Goal: Consume media (video, audio)

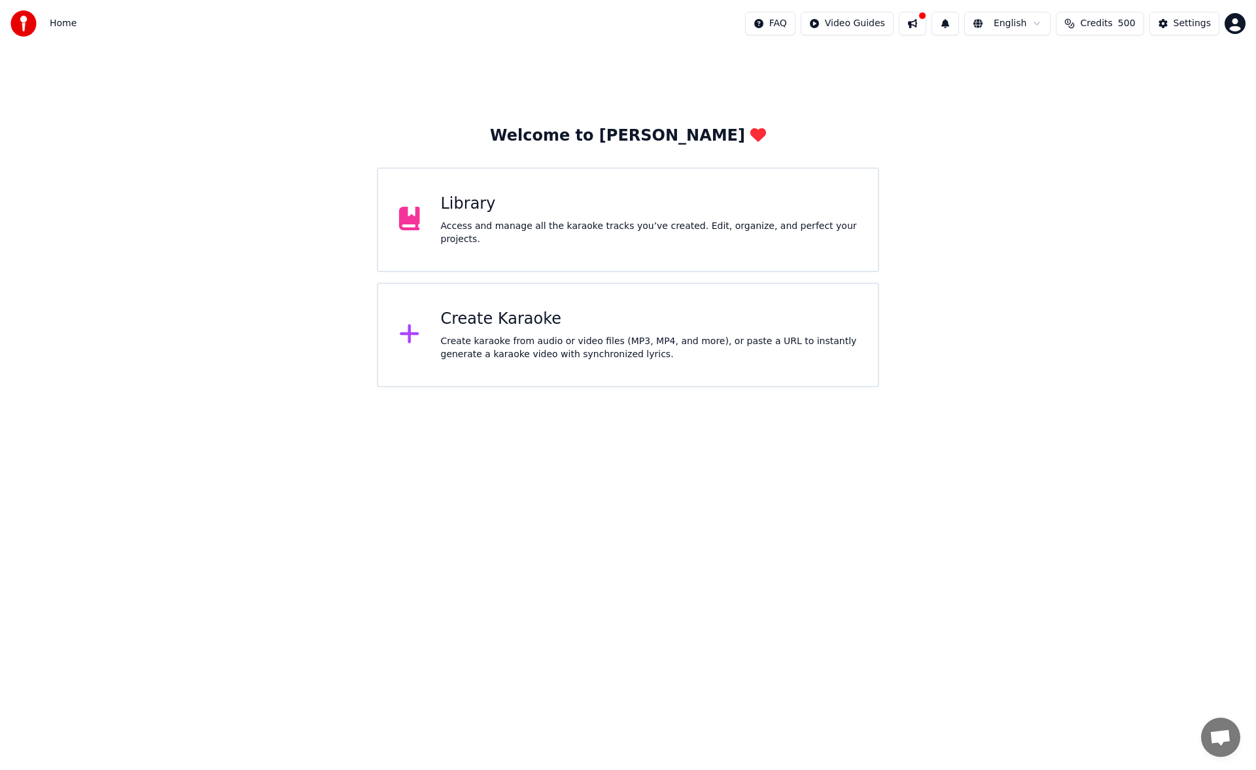
click at [1105, 387] on html "Home FAQ Video Guides English Credits 500 Settings Welcome to Youka Library Acc…" at bounding box center [628, 193] width 1256 height 387
click at [619, 214] on div "Library" at bounding box center [649, 204] width 417 height 21
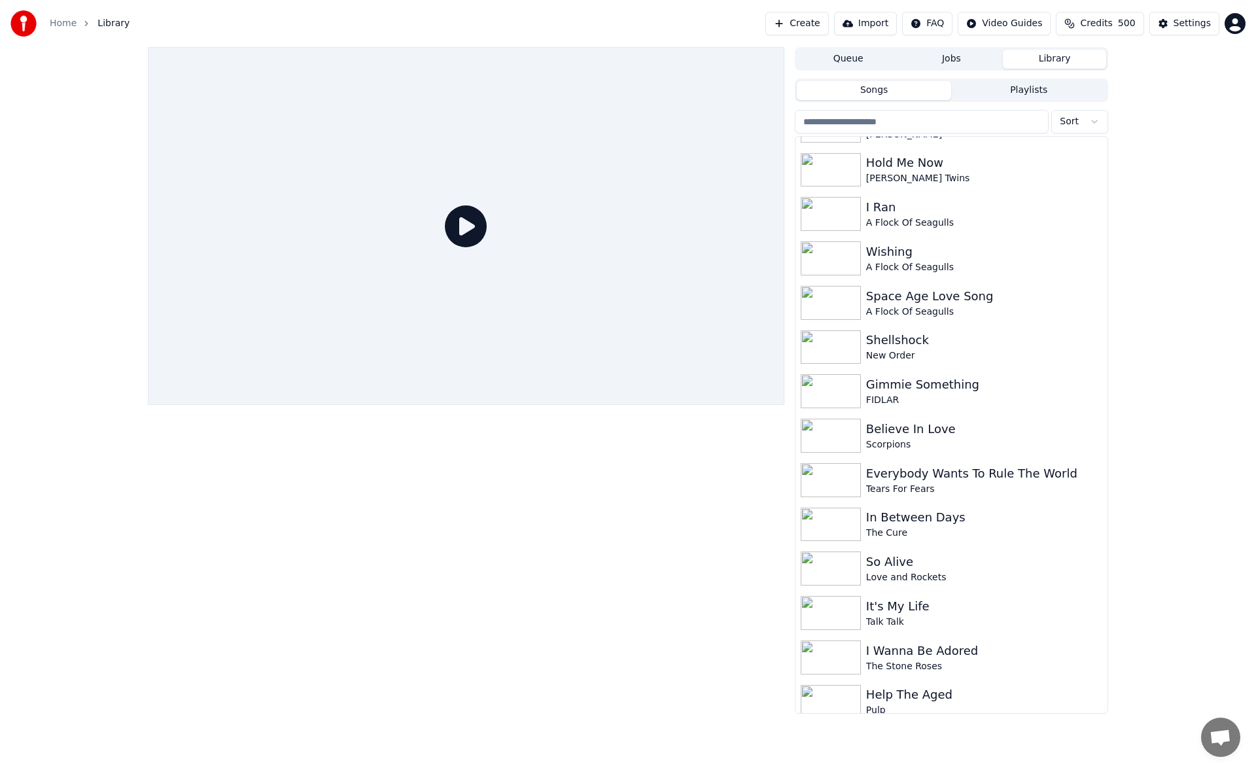
scroll to position [1429, 0]
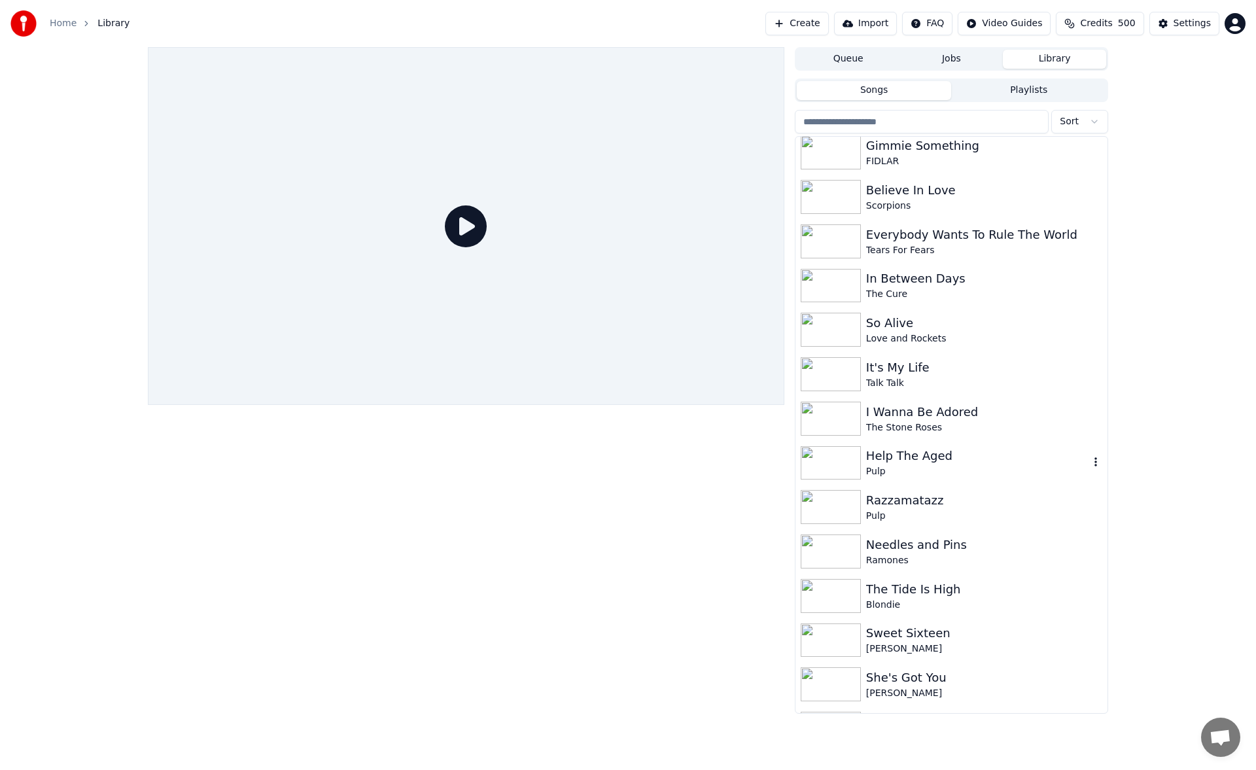
click at [911, 455] on div "Help The Aged" at bounding box center [977, 456] width 223 height 18
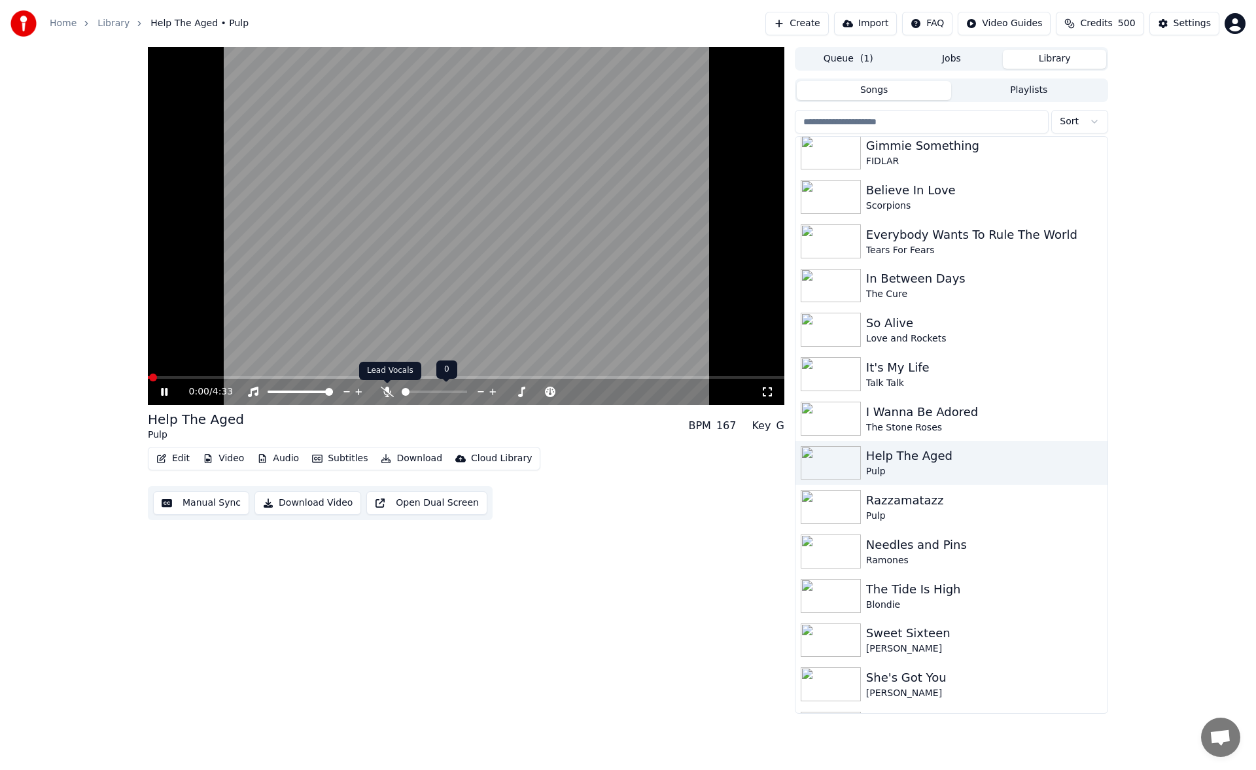
click at [384, 391] on icon at bounding box center [387, 392] width 13 height 10
click at [770, 395] on icon at bounding box center [767, 392] width 13 height 10
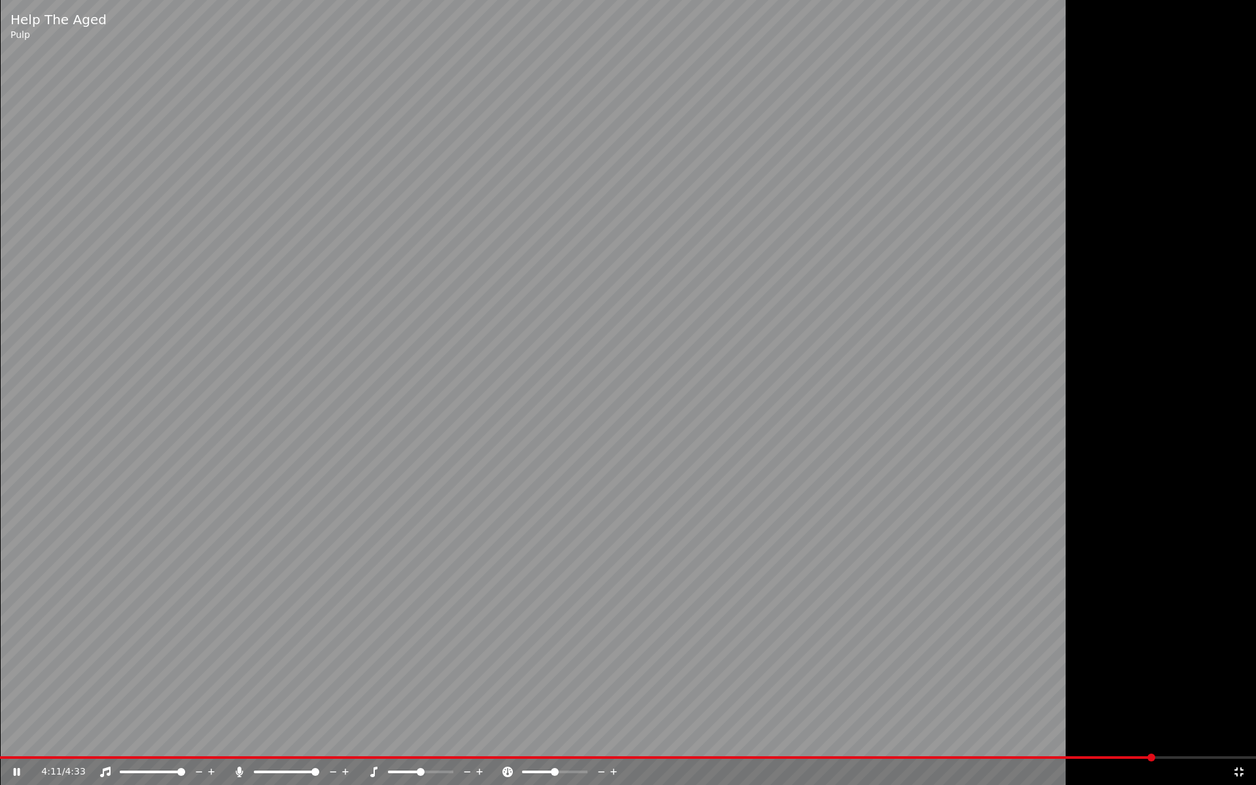
click at [1232, 765] on div "4:11 / 4:33" at bounding box center [627, 771] width 1245 height 13
drag, startPoint x: 1241, startPoint y: 767, endPoint x: 1241, endPoint y: 752, distance: 15.0
click at [1241, 767] on icon at bounding box center [1238, 771] width 13 height 10
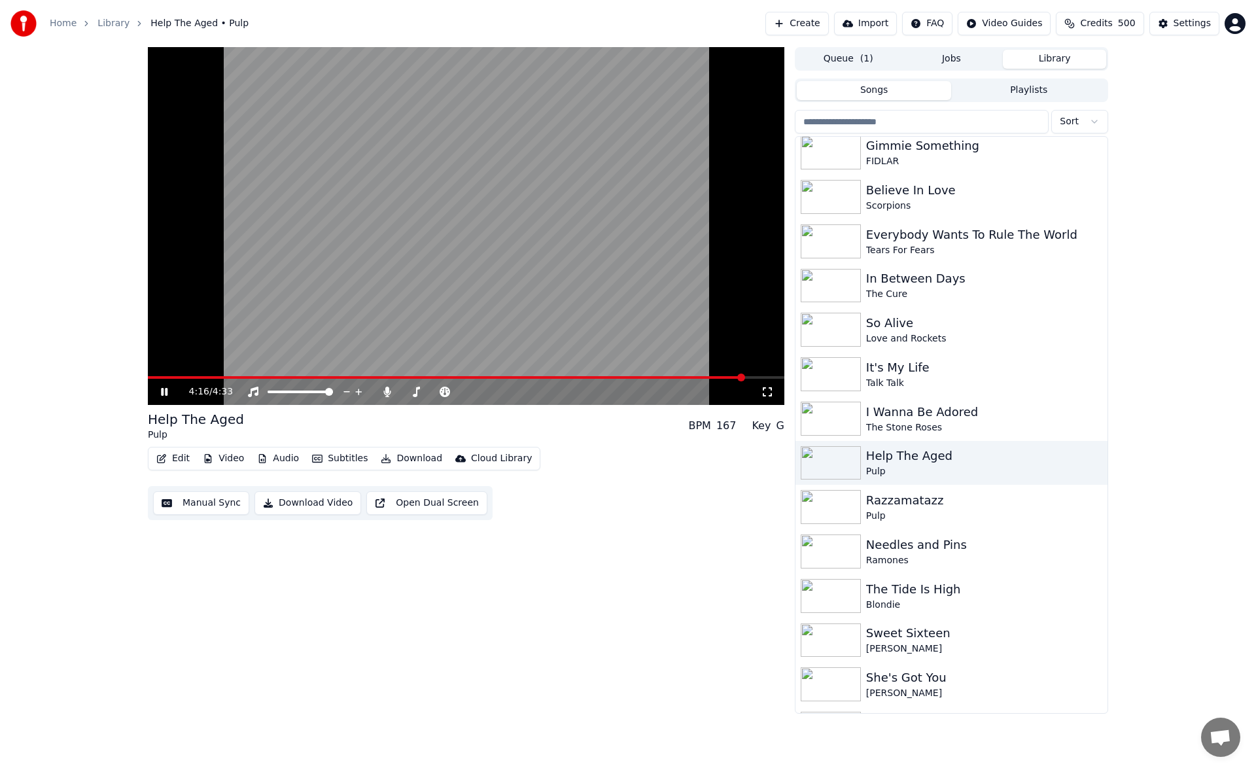
click at [160, 385] on div "4:16 / 4:33" at bounding box center [466, 391] width 626 height 13
click at [158, 386] on div "4:17 / 4:33" at bounding box center [466, 391] width 626 height 13
click at [167, 390] on icon at bounding box center [164, 392] width 7 height 8
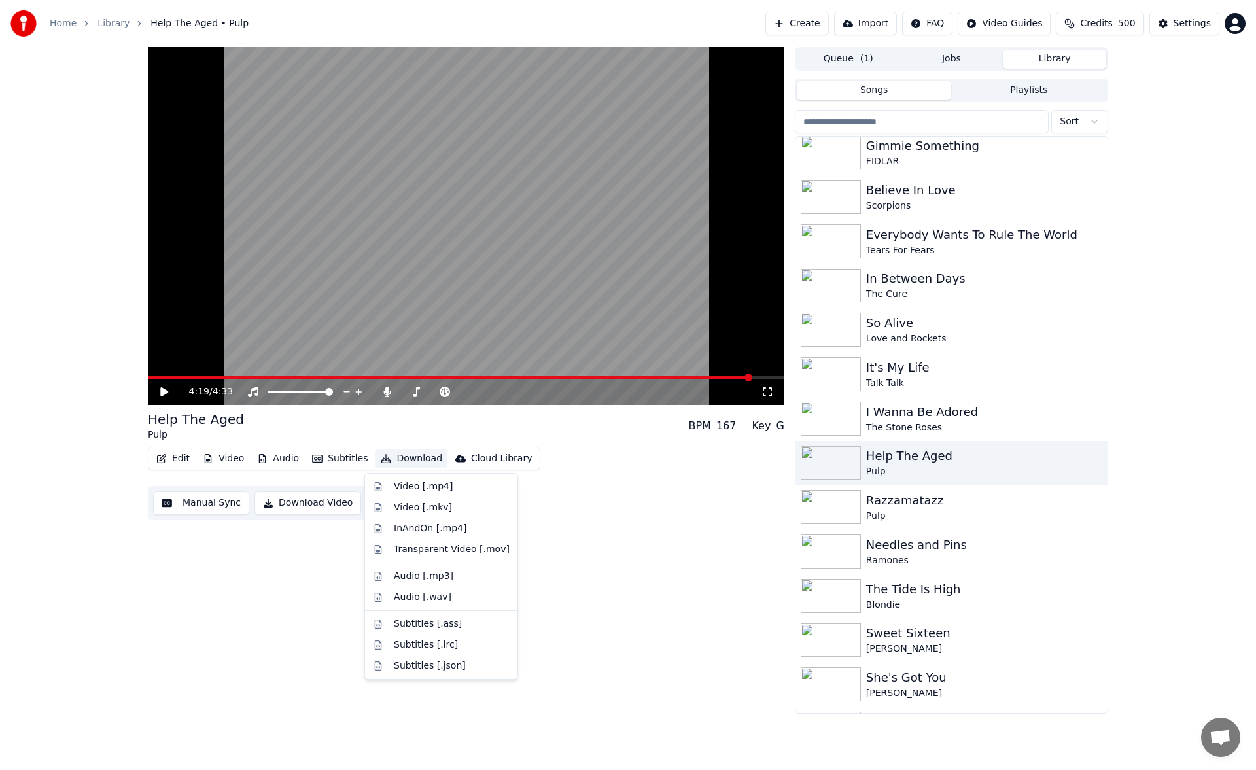
click at [413, 457] on button "Download" at bounding box center [411, 458] width 72 height 18
click at [419, 485] on div "Video [.mp4]" at bounding box center [423, 486] width 59 height 13
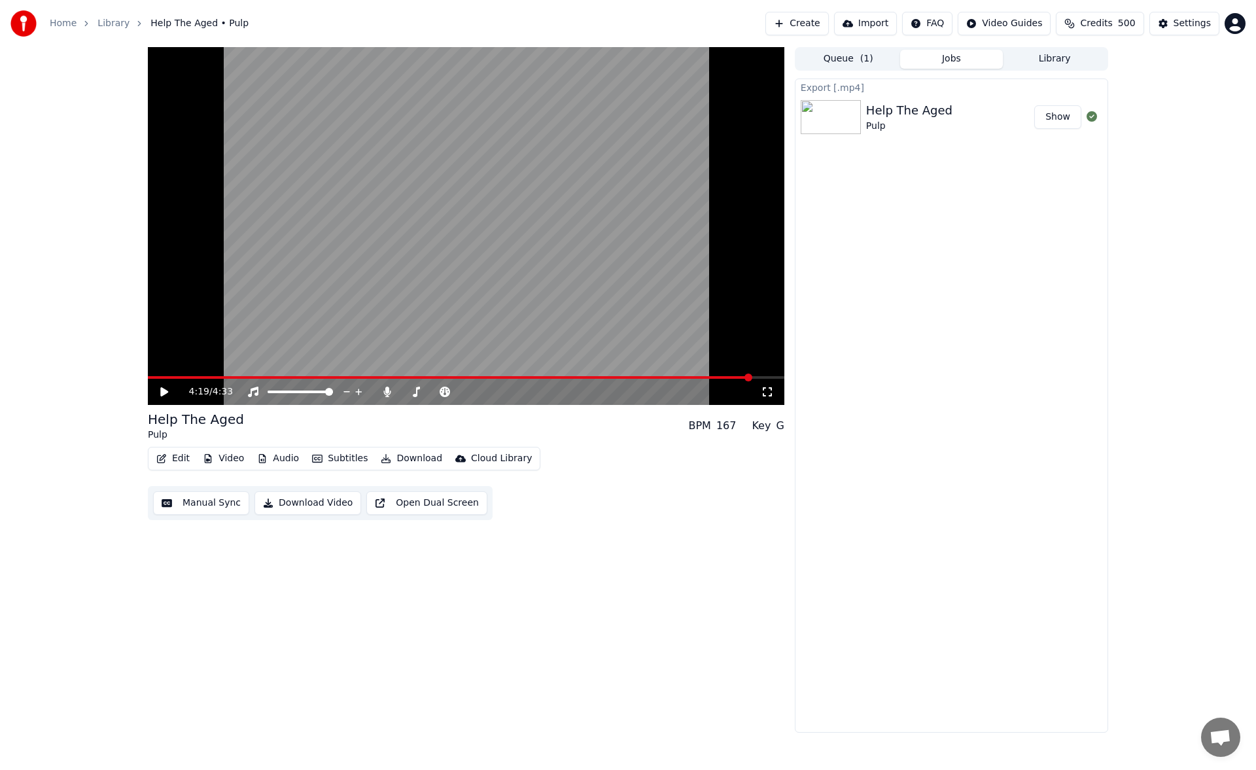
click at [1039, 58] on button "Library" at bounding box center [1054, 59] width 103 height 19
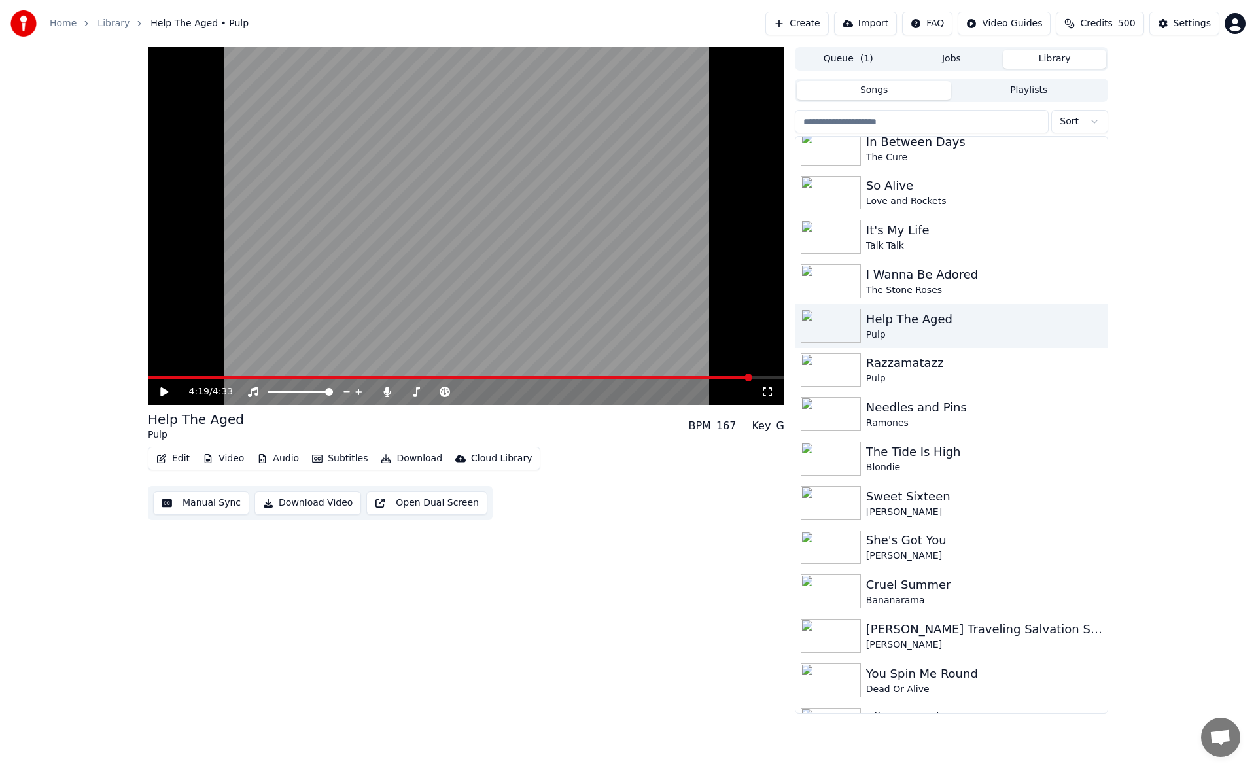
scroll to position [1548, 0]
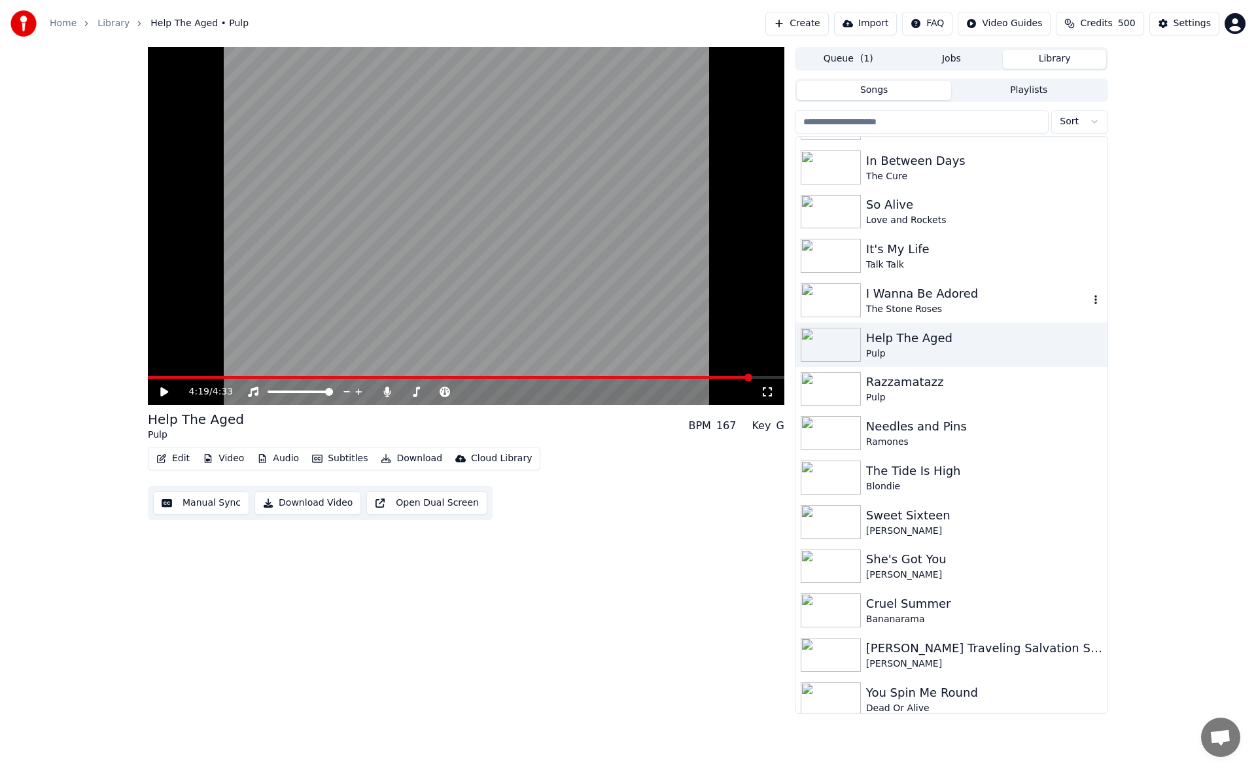
click at [938, 291] on div "I Wanna Be Adored" at bounding box center [977, 293] width 223 height 18
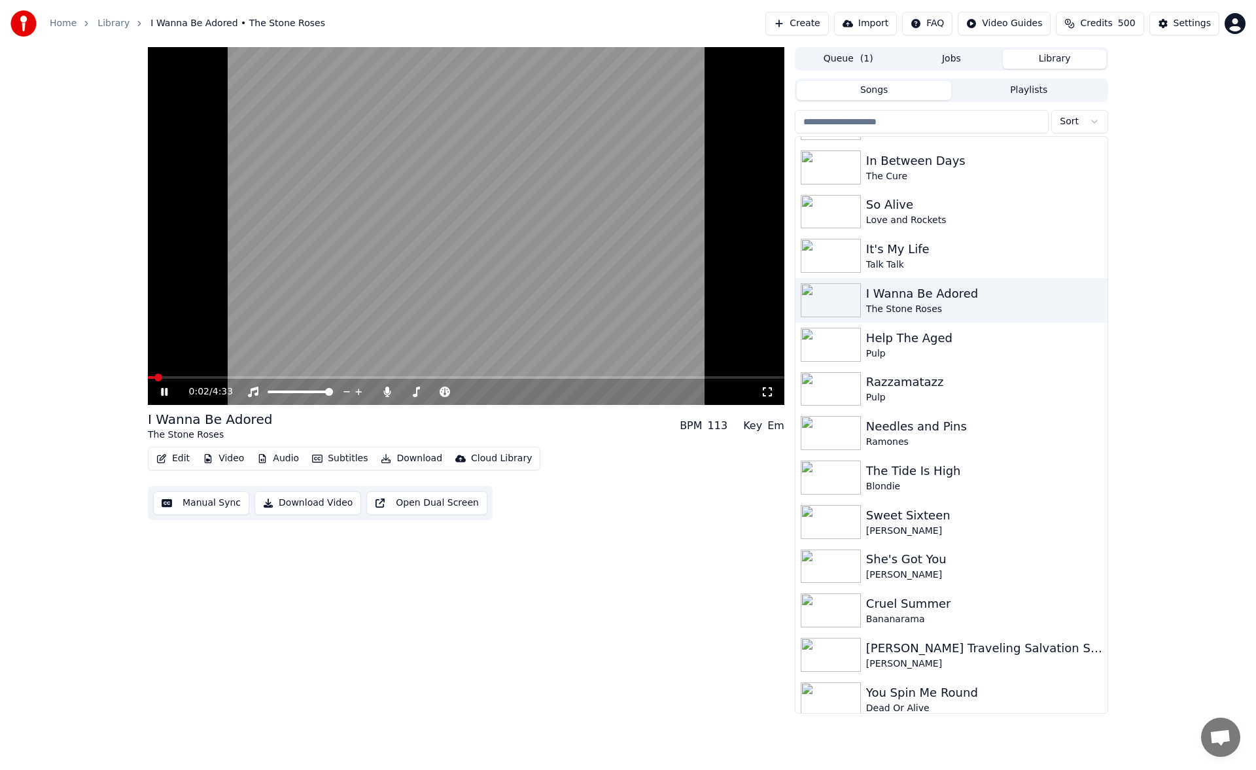
click at [218, 504] on button "Manual Sync" at bounding box center [201, 503] width 96 height 24
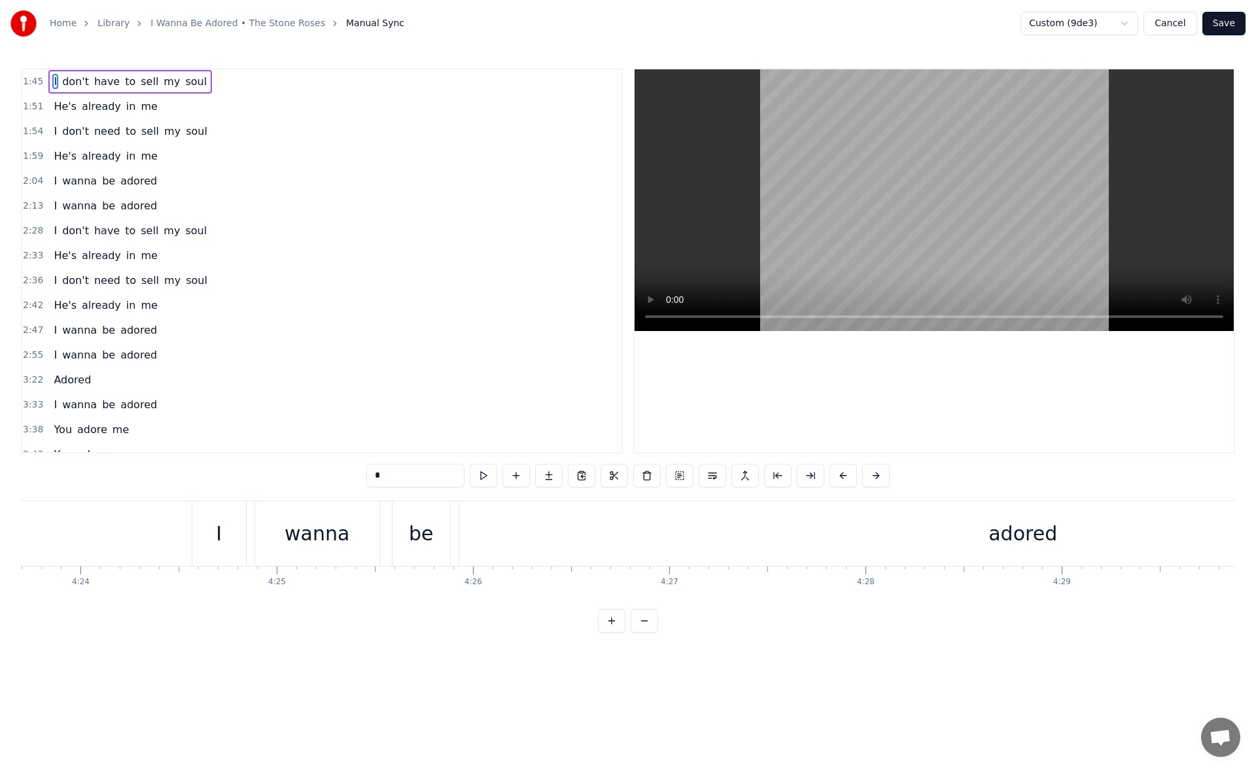
scroll to position [0, 51590]
click at [503, 526] on div "wanna" at bounding box center [464, 533] width 124 height 65
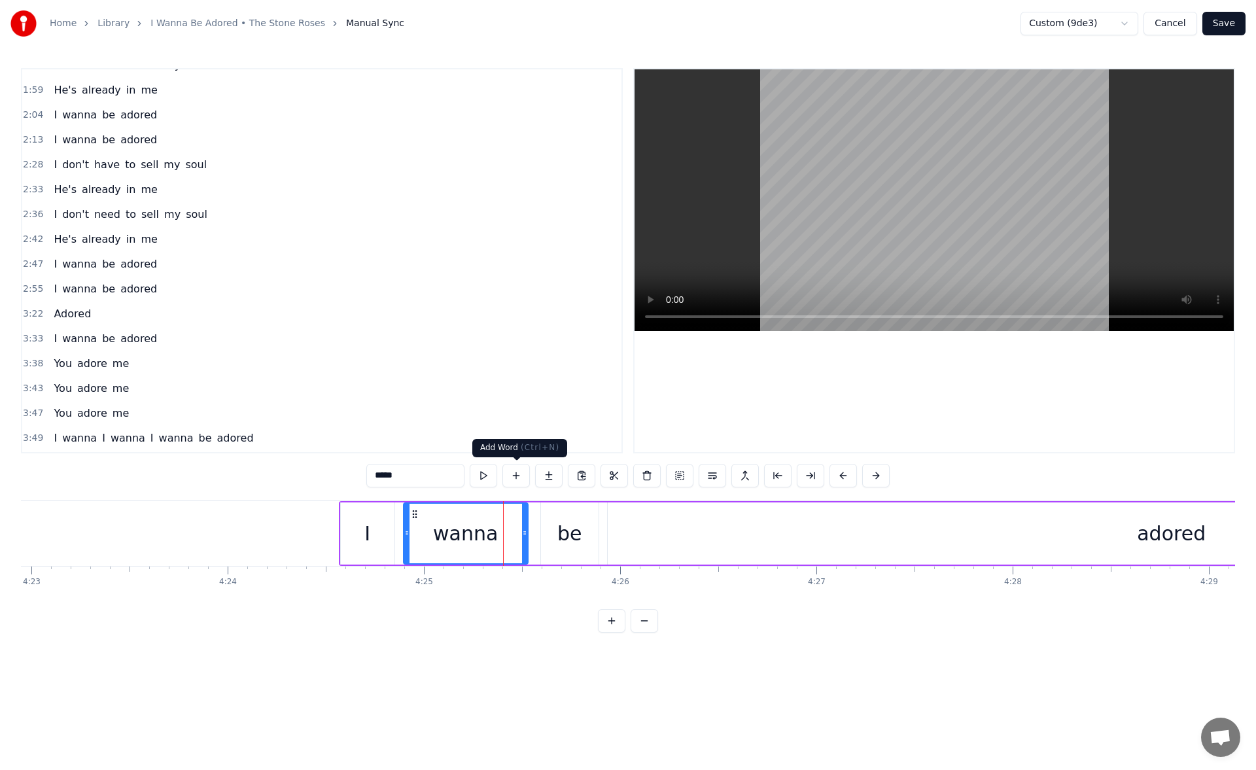
scroll to position [189, 0]
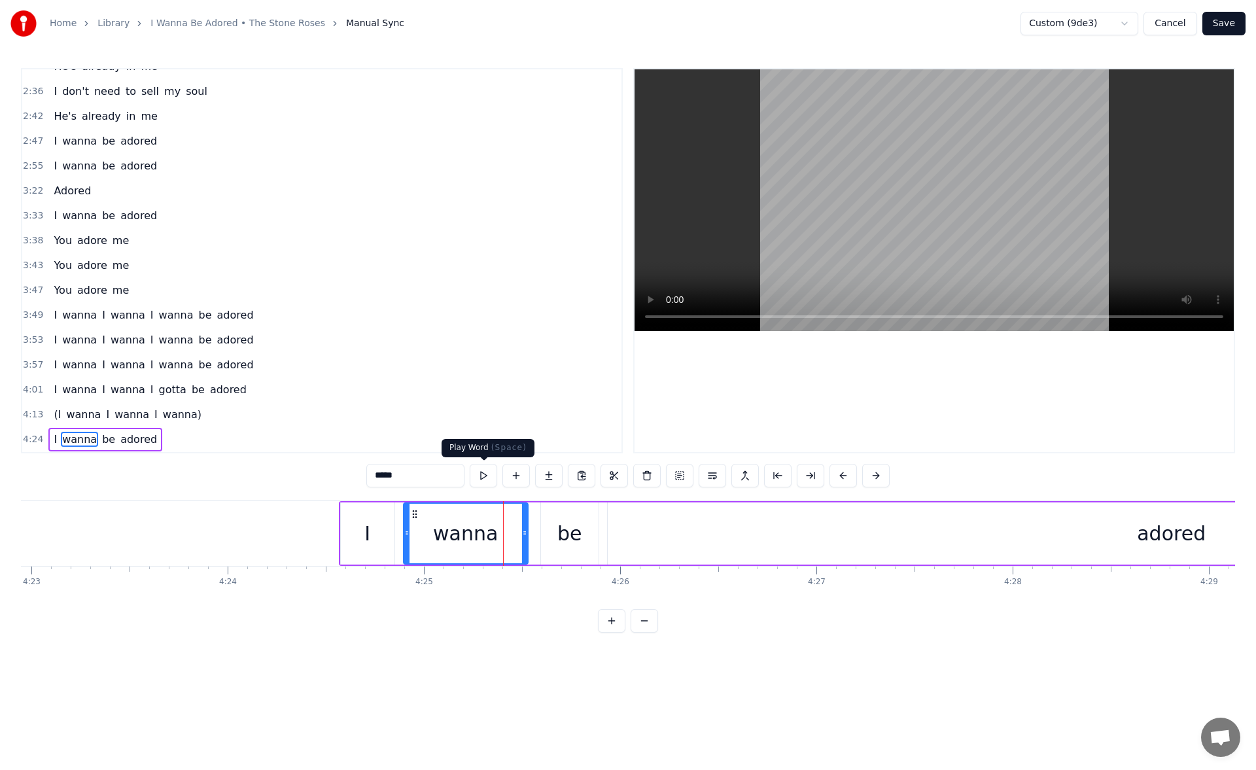
click at [483, 477] on button at bounding box center [483, 476] width 27 height 24
click at [572, 517] on div "be" at bounding box center [570, 533] width 58 height 62
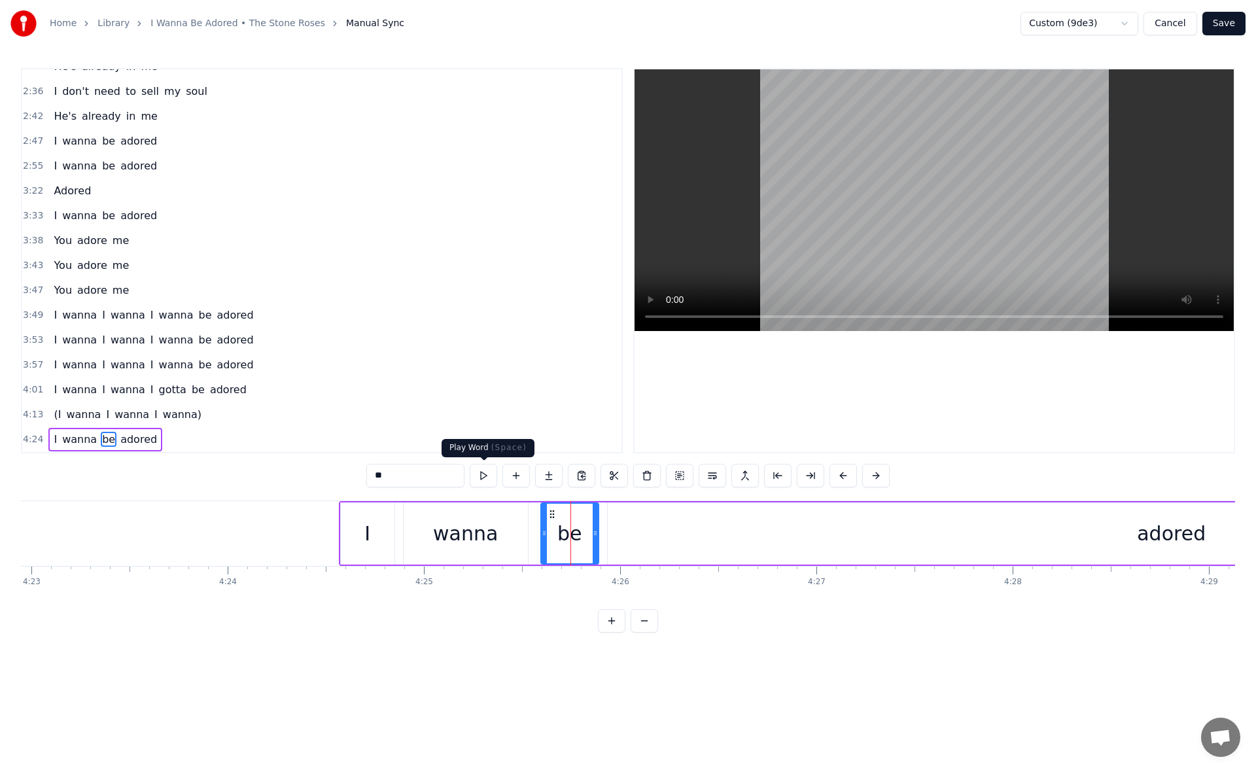
click at [491, 479] on button at bounding box center [483, 476] width 27 height 24
click at [633, 530] on div "adored" at bounding box center [1171, 533] width 1127 height 62
type input "******"
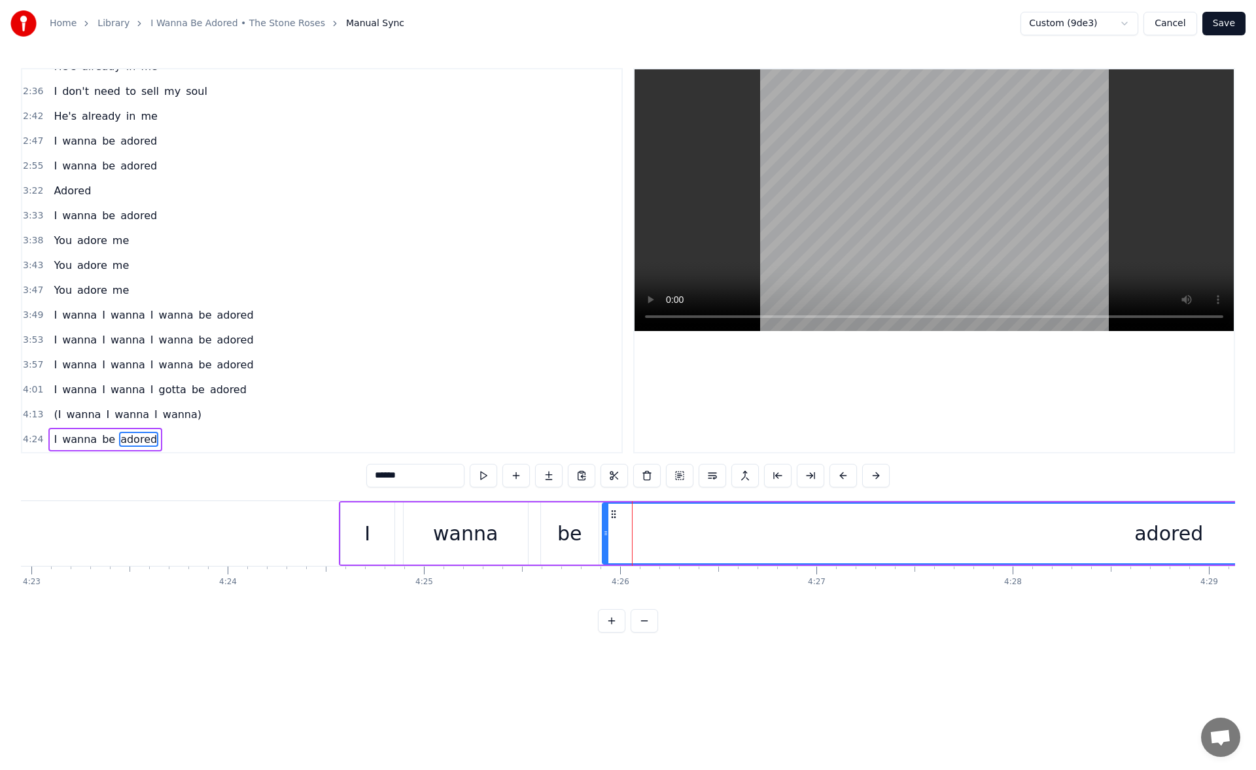
click at [606, 531] on icon at bounding box center [605, 533] width 5 height 10
click at [467, 473] on button at bounding box center [466, 476] width 27 height 24
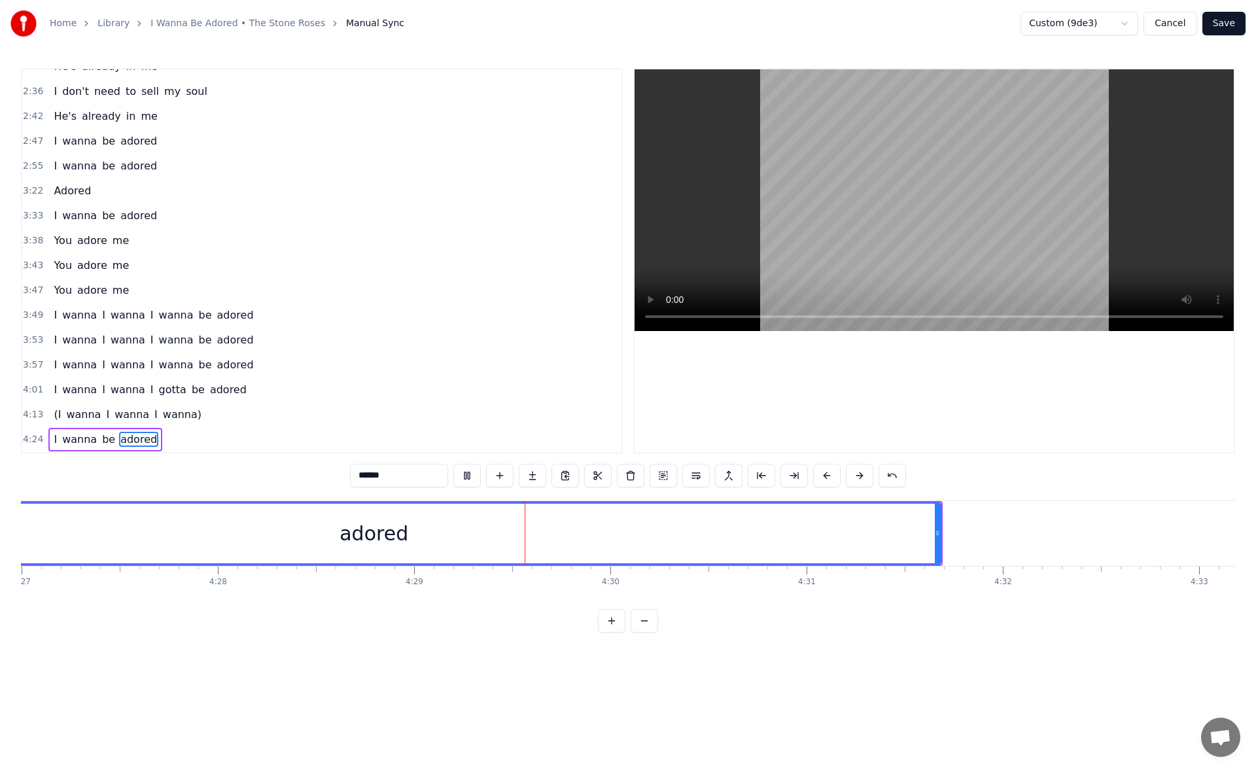
scroll to position [0, 52503]
click at [1235, 27] on button "Save" at bounding box center [1223, 24] width 43 height 24
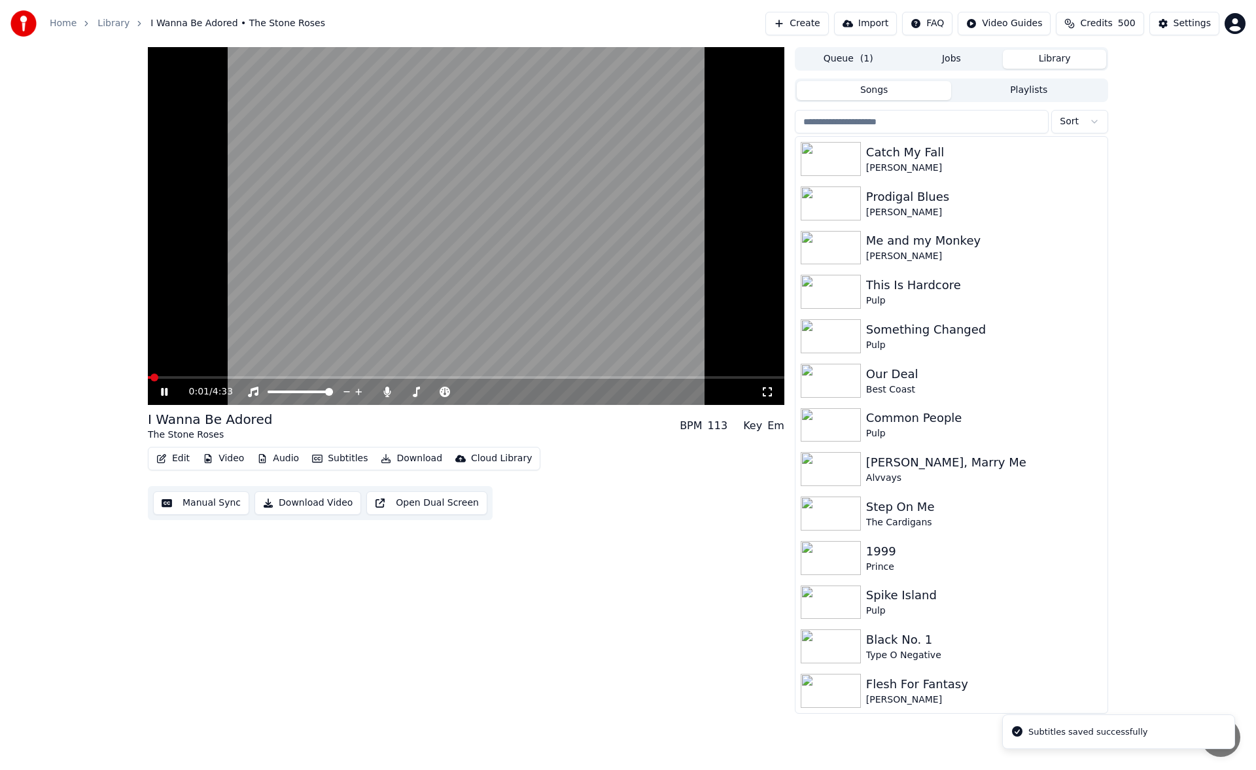
click at [164, 390] on icon at bounding box center [173, 392] width 31 height 10
click at [417, 460] on button "Download" at bounding box center [411, 458] width 72 height 18
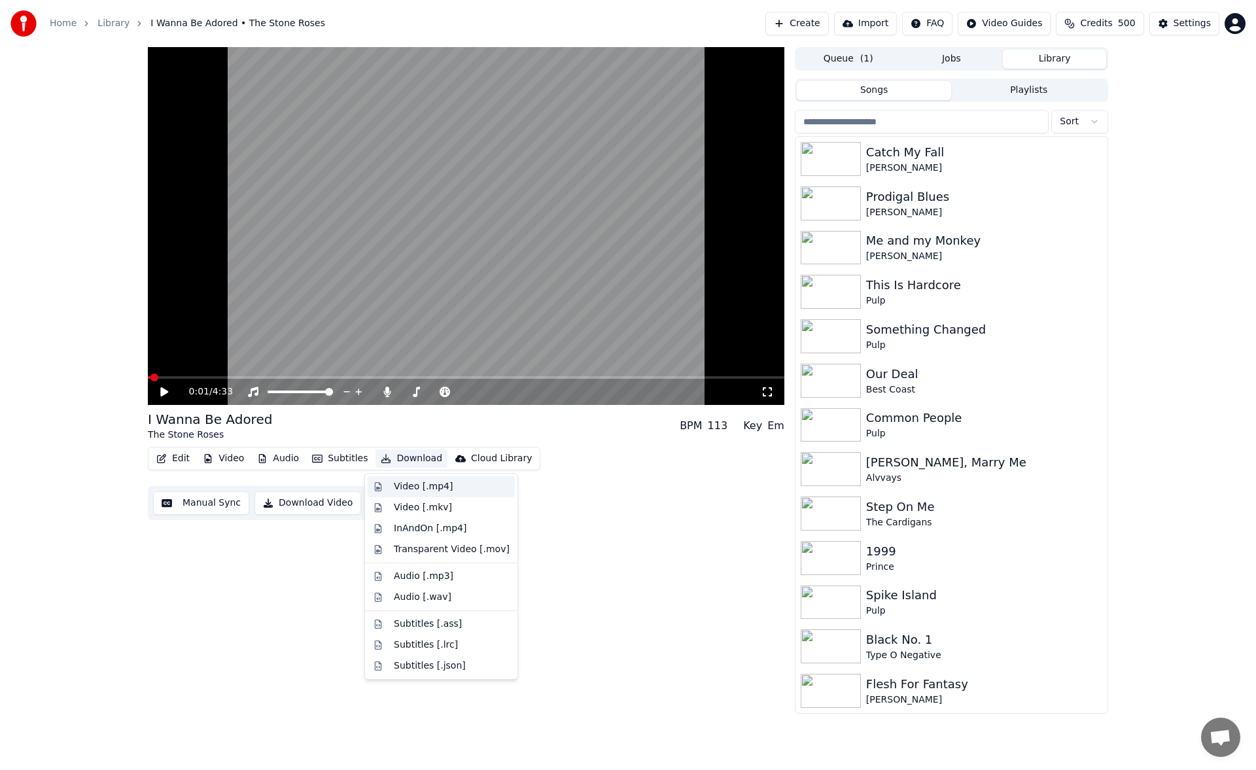
click at [430, 487] on div "Video [.mp4]" at bounding box center [423, 486] width 59 height 13
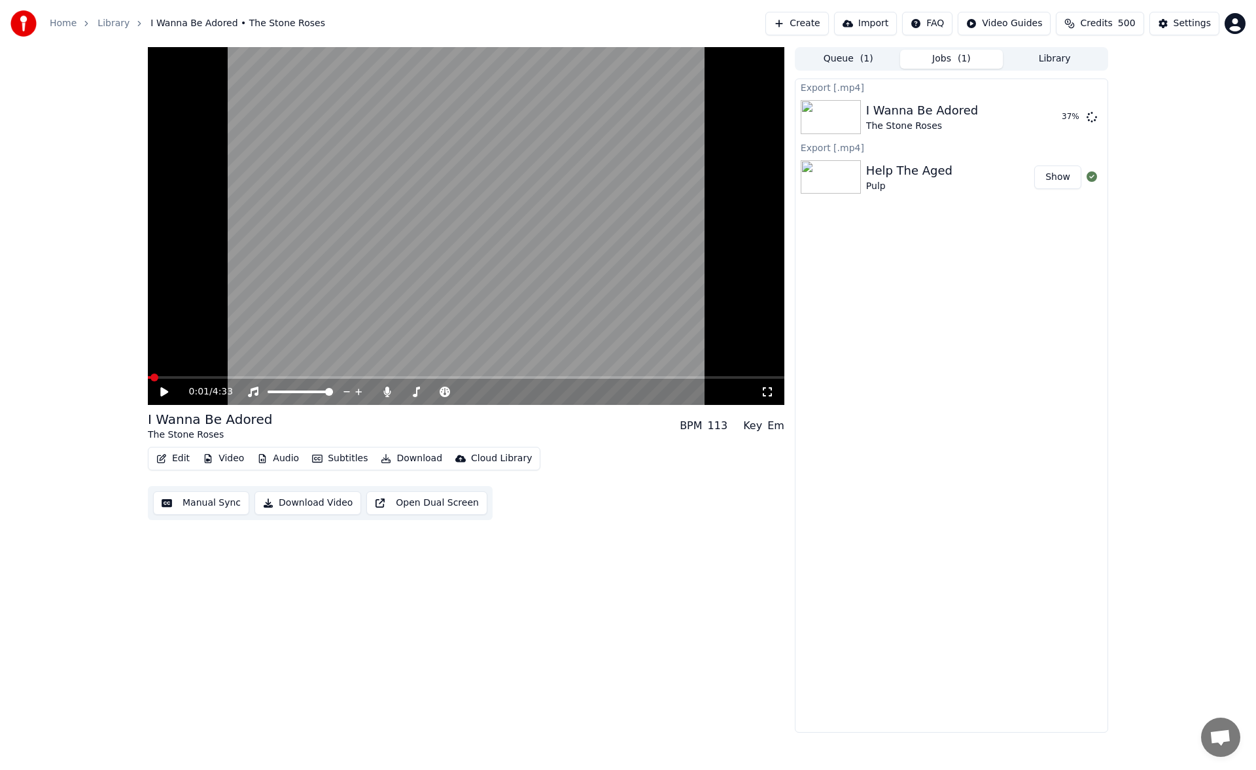
click at [1052, 65] on button "Library" at bounding box center [1054, 59] width 103 height 19
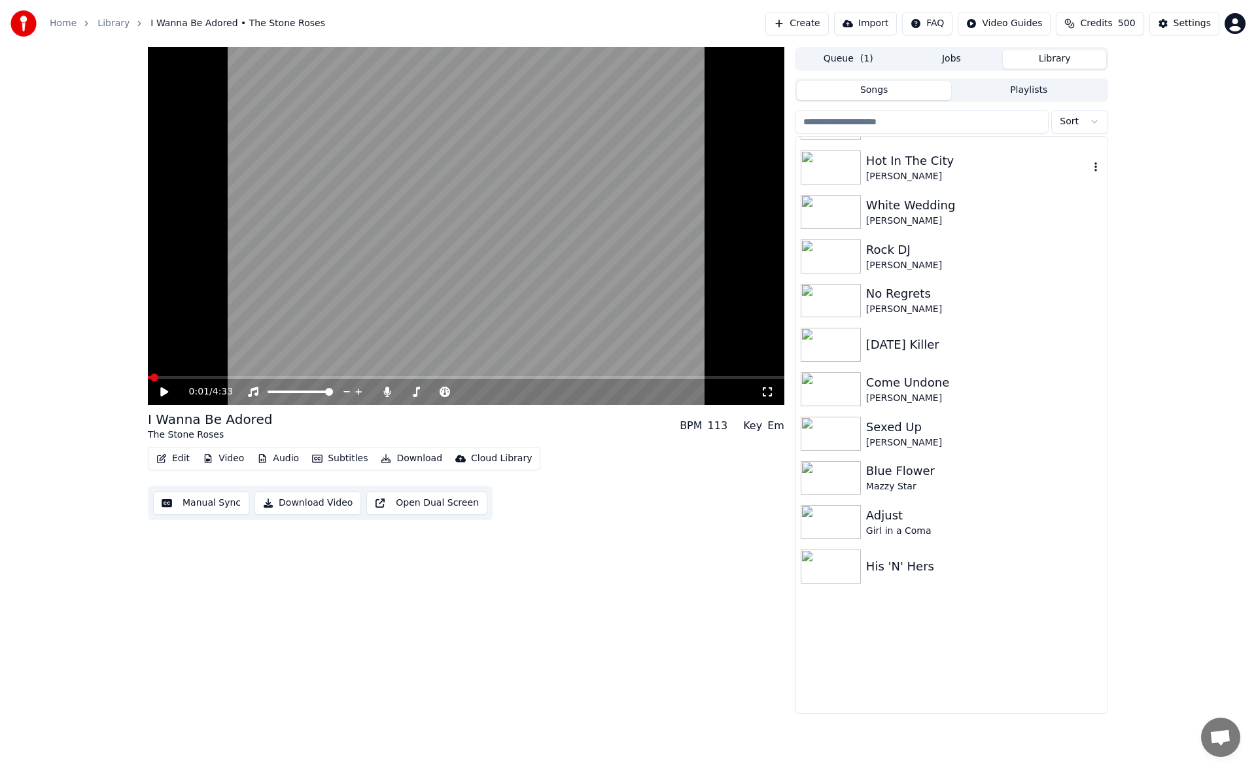
scroll to position [589, 0]
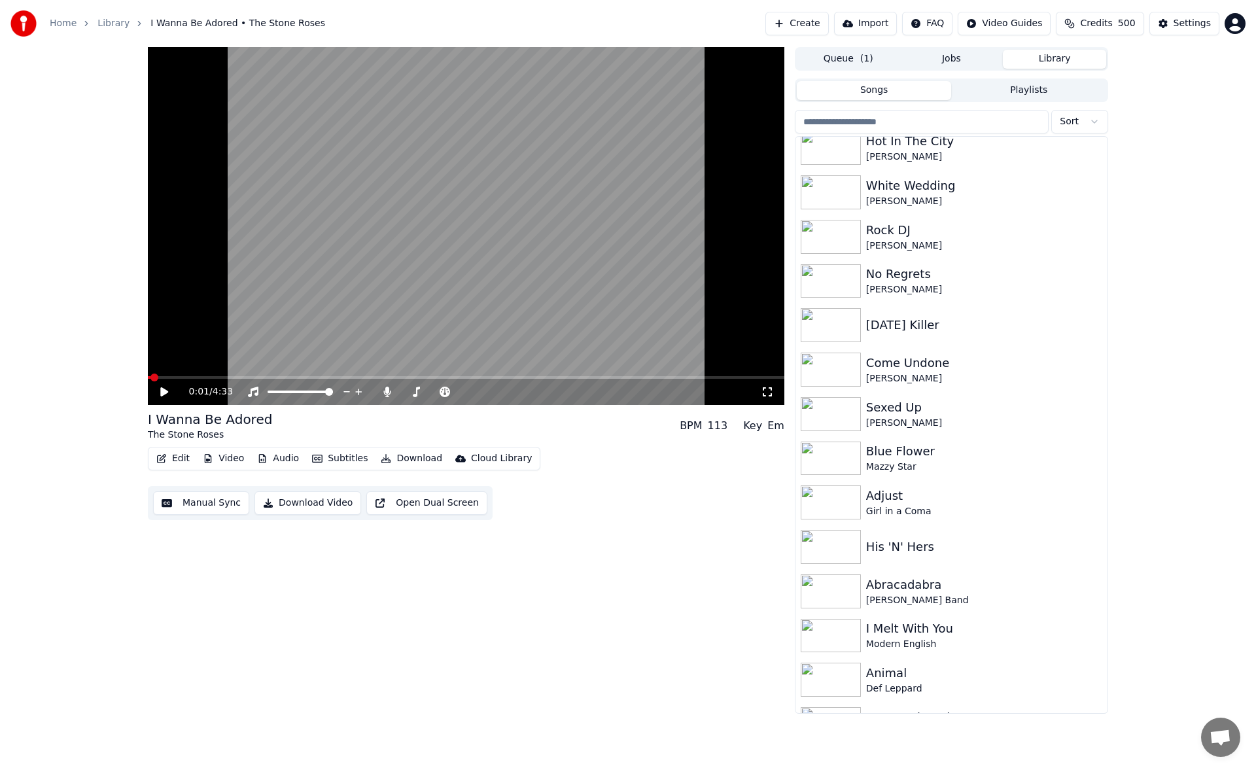
click at [948, 60] on button "Jobs" at bounding box center [951, 59] width 103 height 19
